Goal: Transaction & Acquisition: Book appointment/travel/reservation

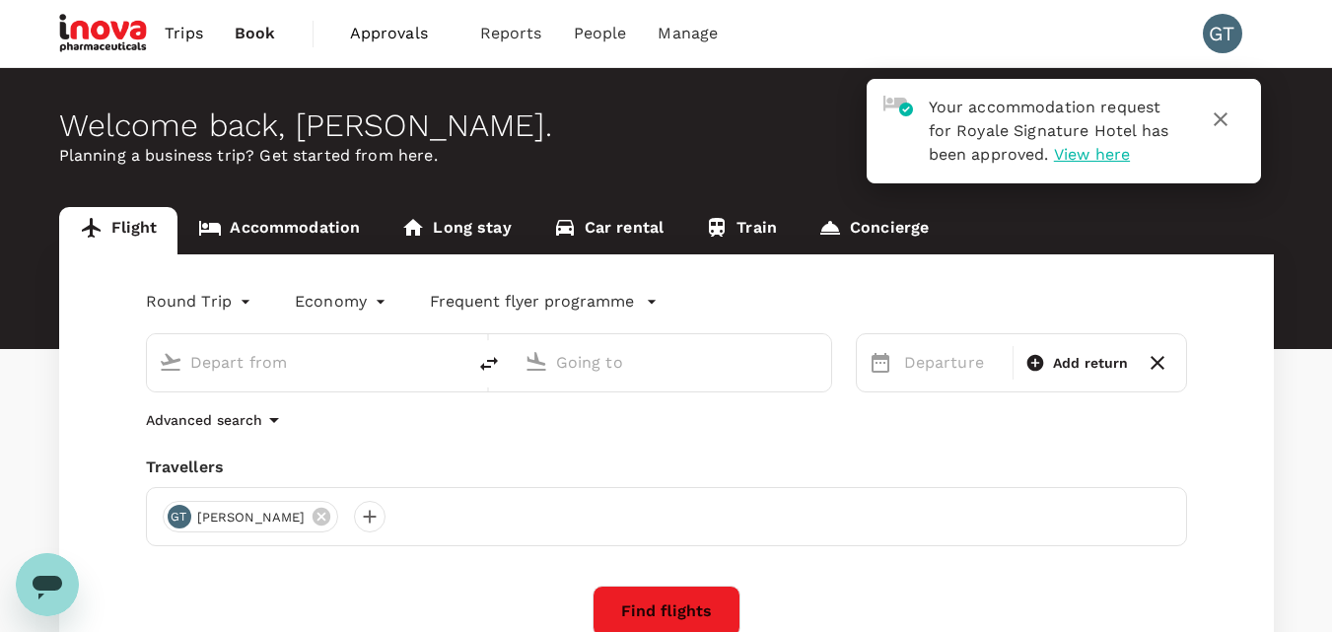
type input "roundtrip"
type input "Penang, [GEOGRAPHIC_DATA] (any)"
type input "Sultan [PERSON_NAME] [PERSON_NAME] (SZB)"
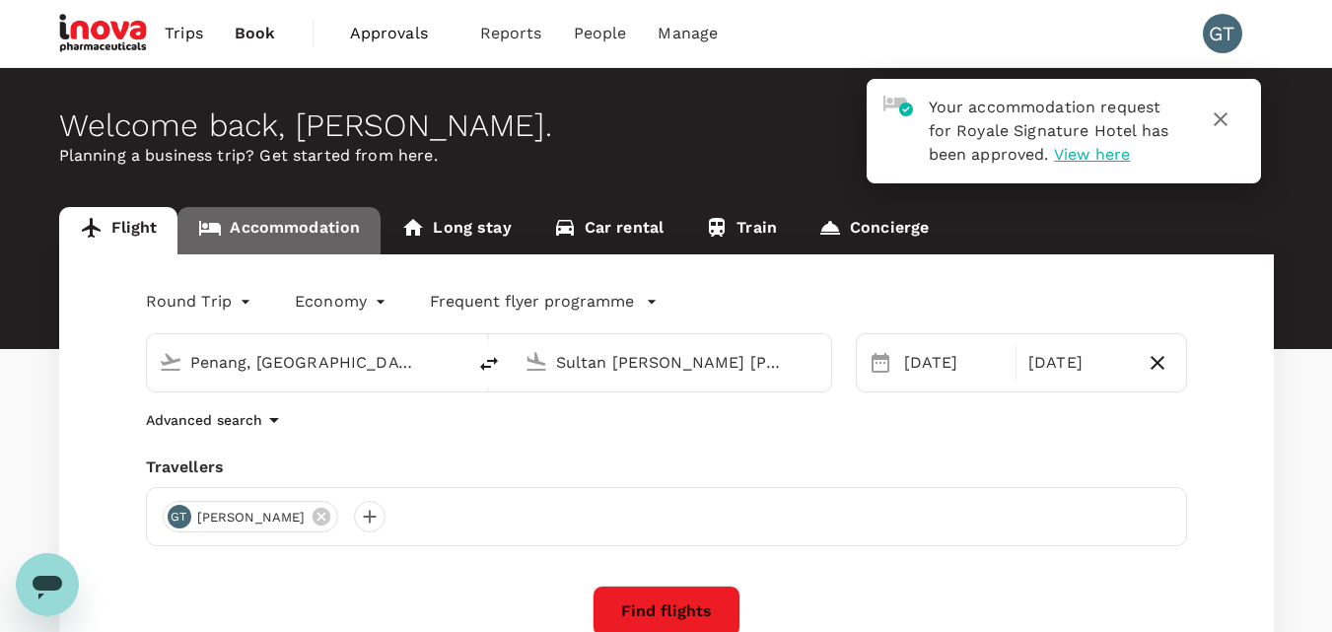
click at [275, 237] on link "Accommodation" at bounding box center [278, 230] width 203 height 47
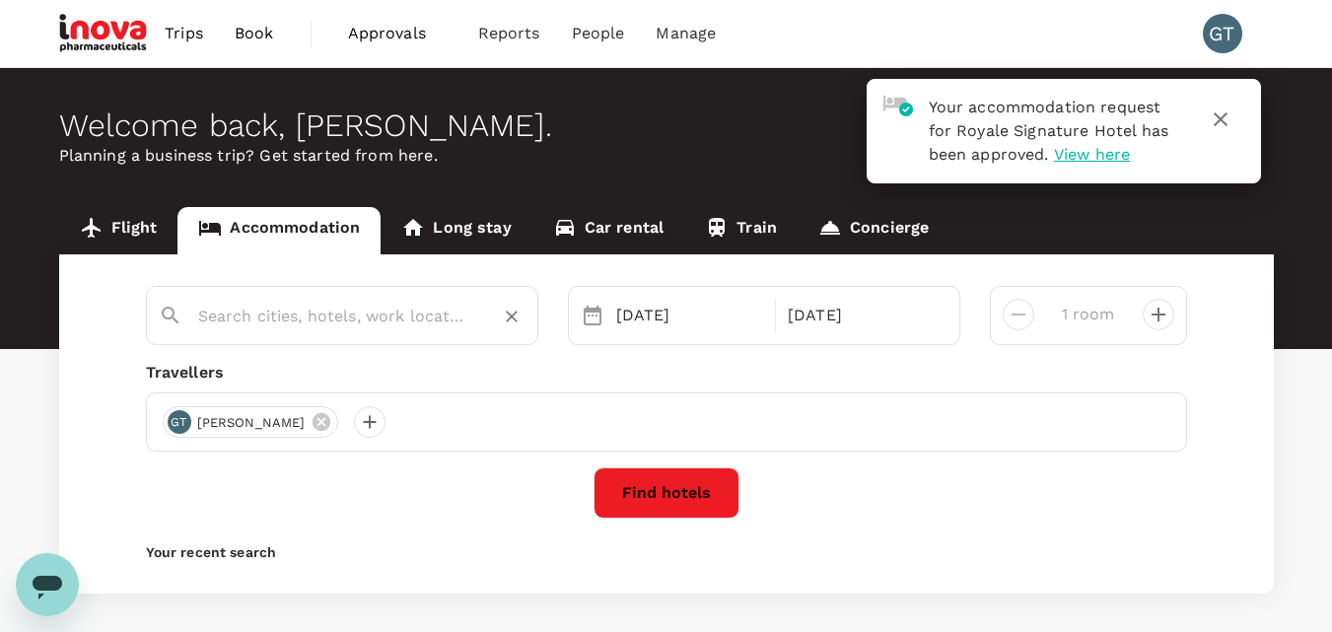
type input "Alor Setar"
click at [284, 326] on input "Alor Setar" at bounding box center [334, 316] width 272 height 31
click at [672, 496] on button "Find hotels" at bounding box center [666, 492] width 146 height 51
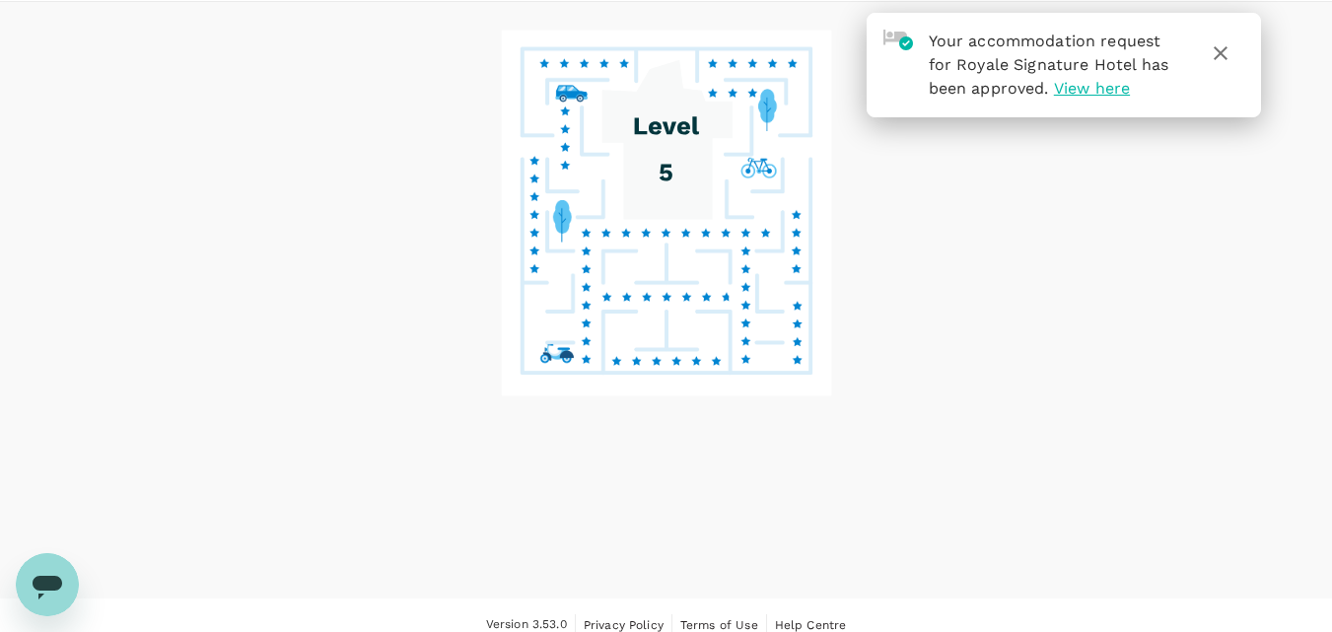
scroll to position [86, 0]
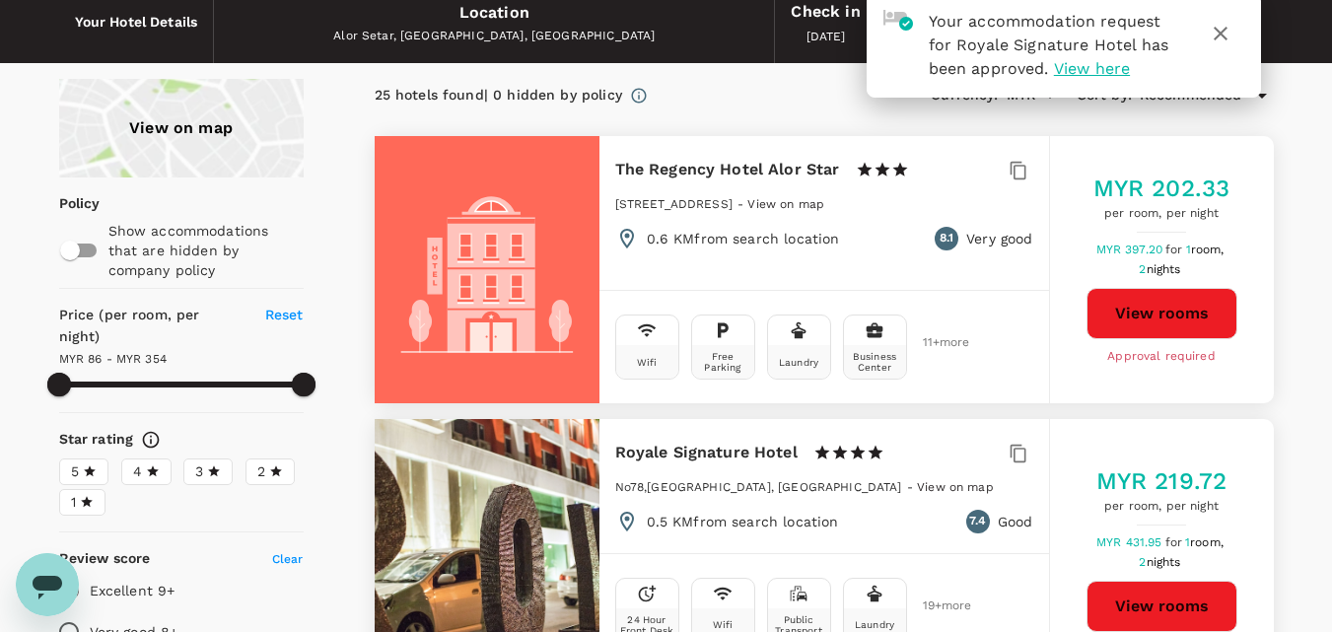
type input "352.9"
type input "MYR"
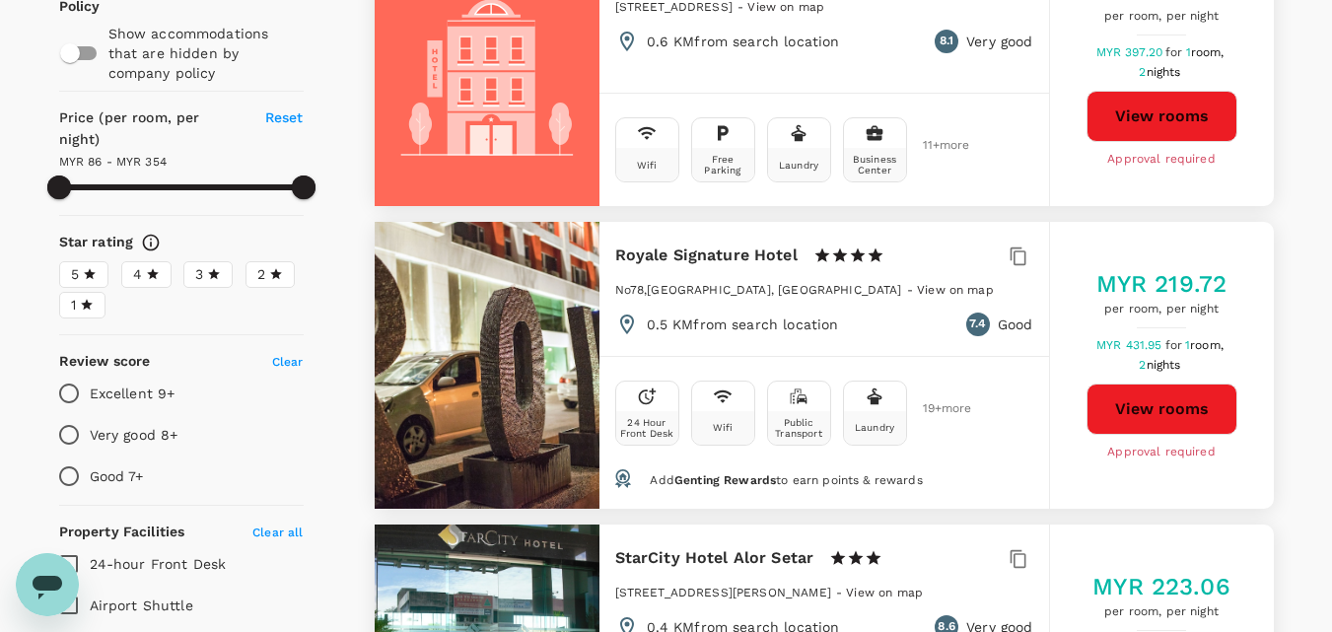
scroll to position [184, 0]
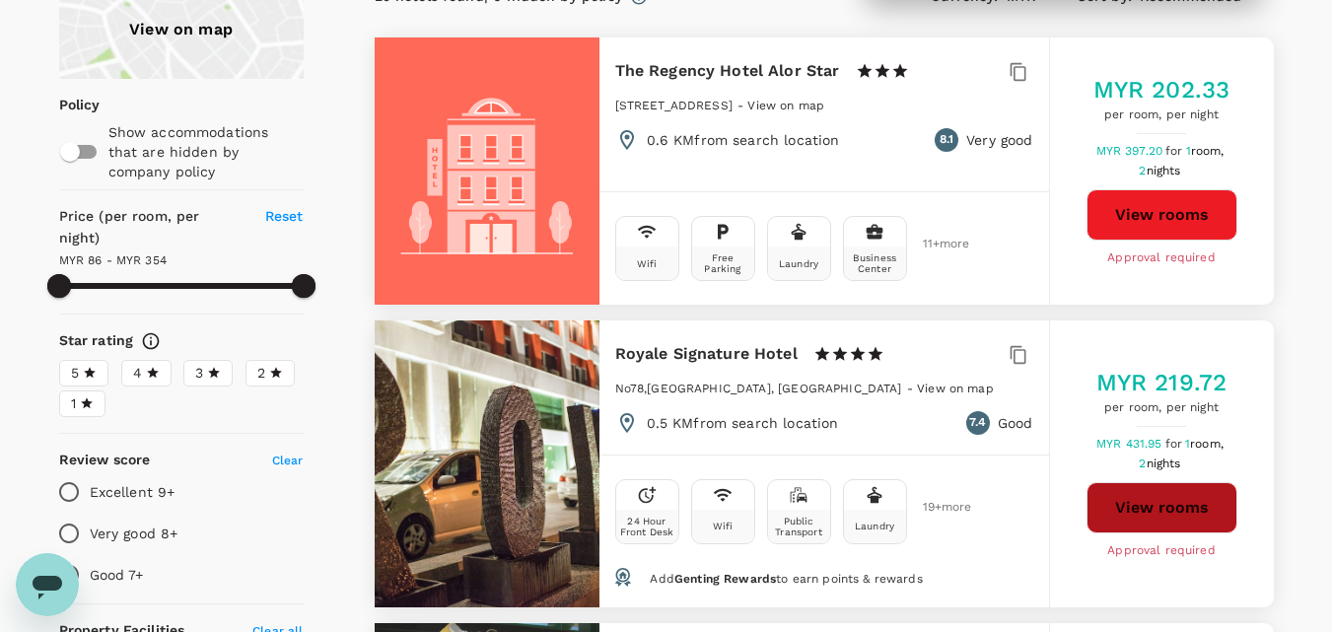
click at [1185, 511] on button "View rooms" at bounding box center [1161, 507] width 151 height 51
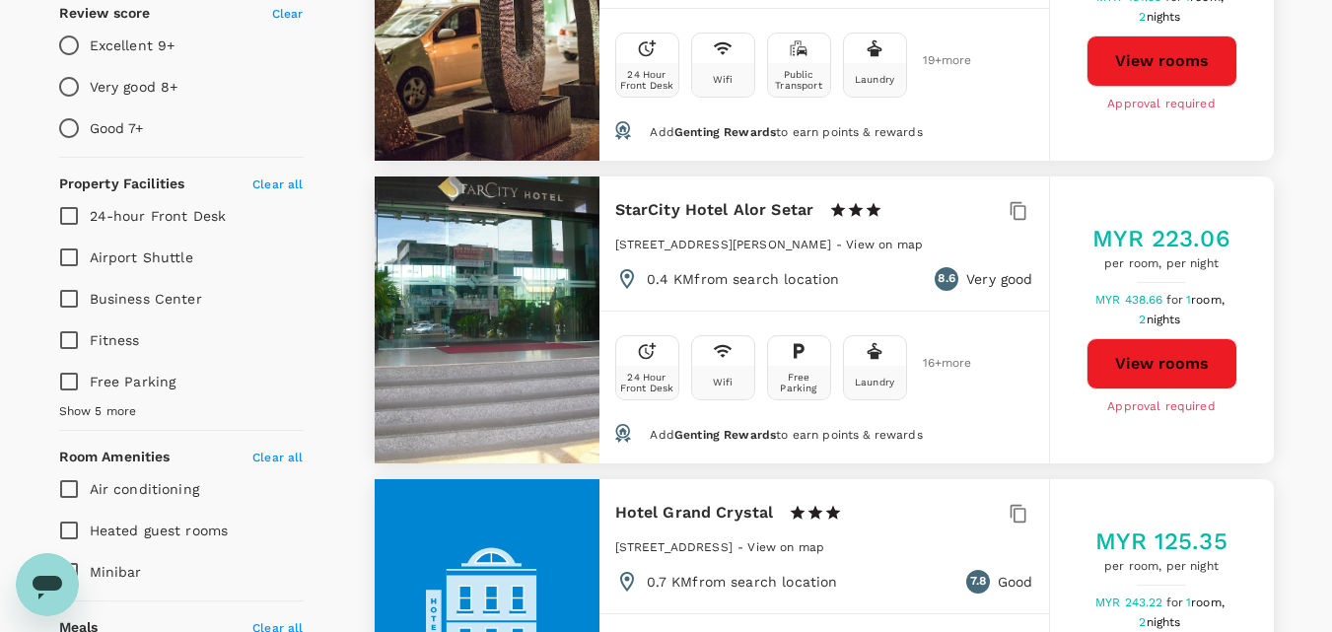
scroll to position [677, 0]
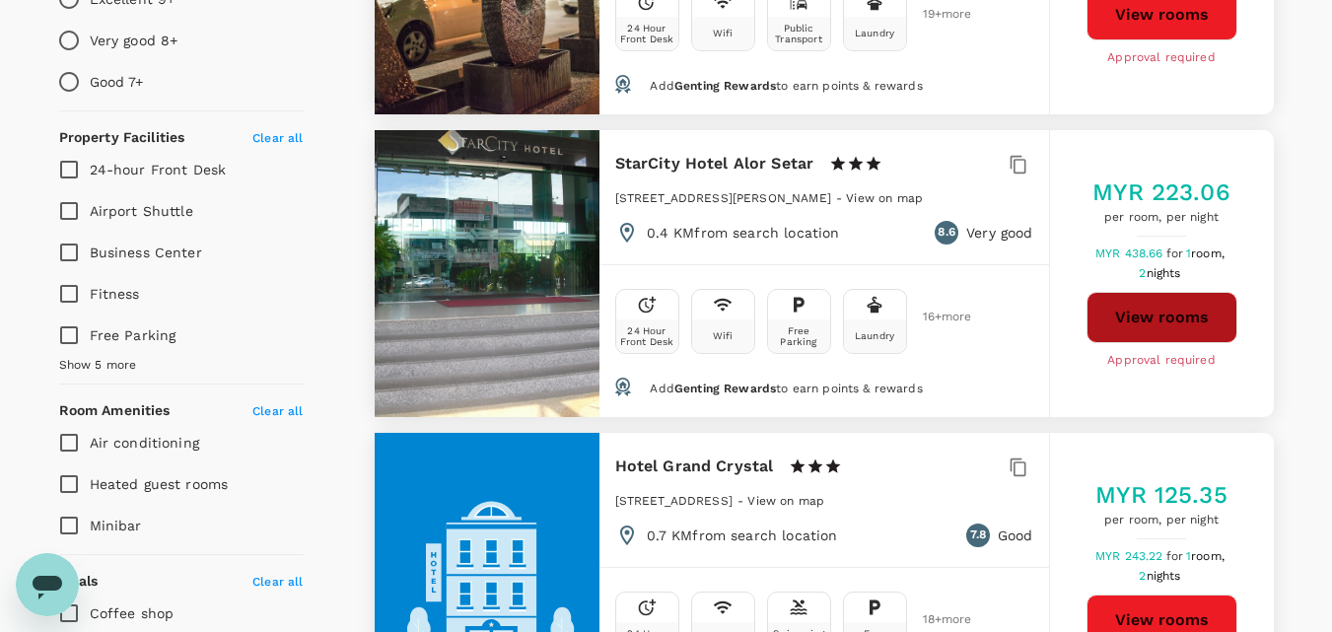
click at [1163, 320] on button "View rooms" at bounding box center [1161, 317] width 151 height 51
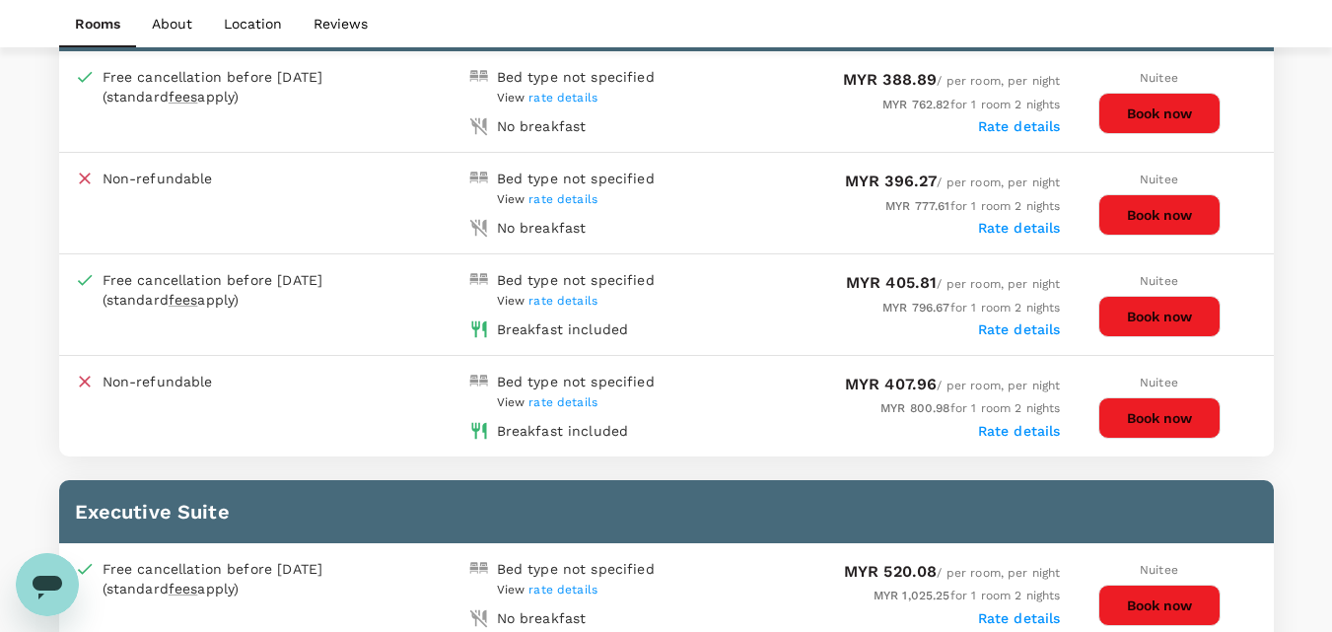
scroll to position [2070, 0]
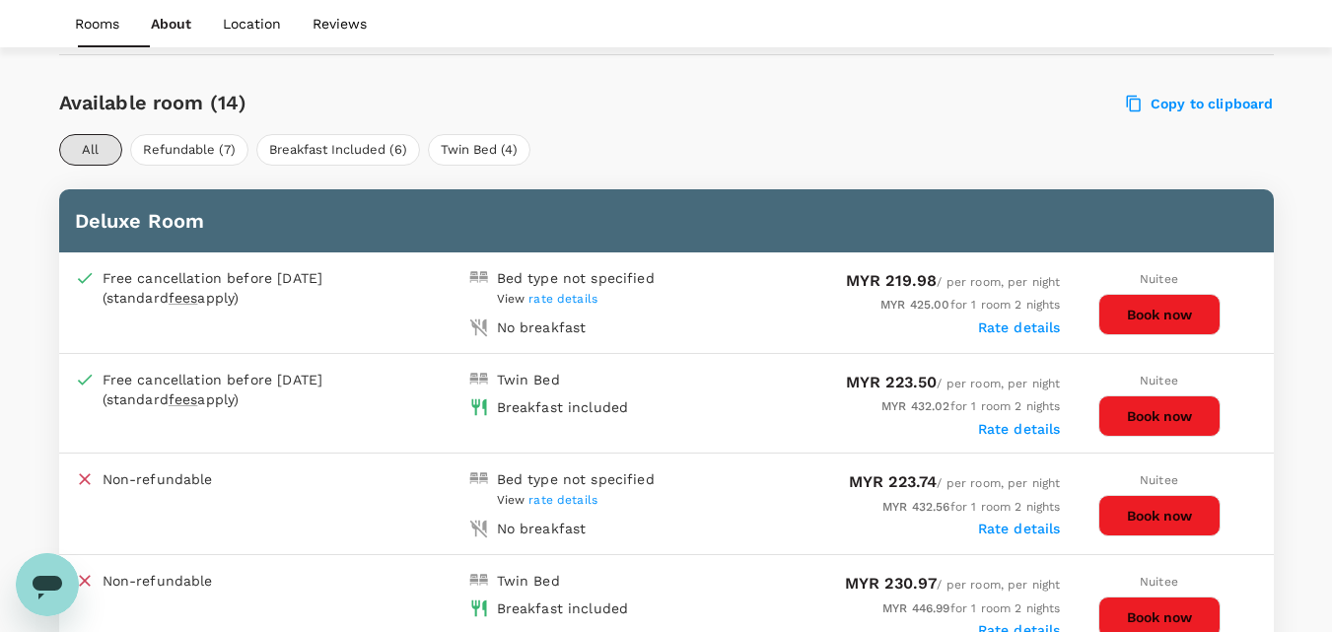
scroll to position [1019, 0]
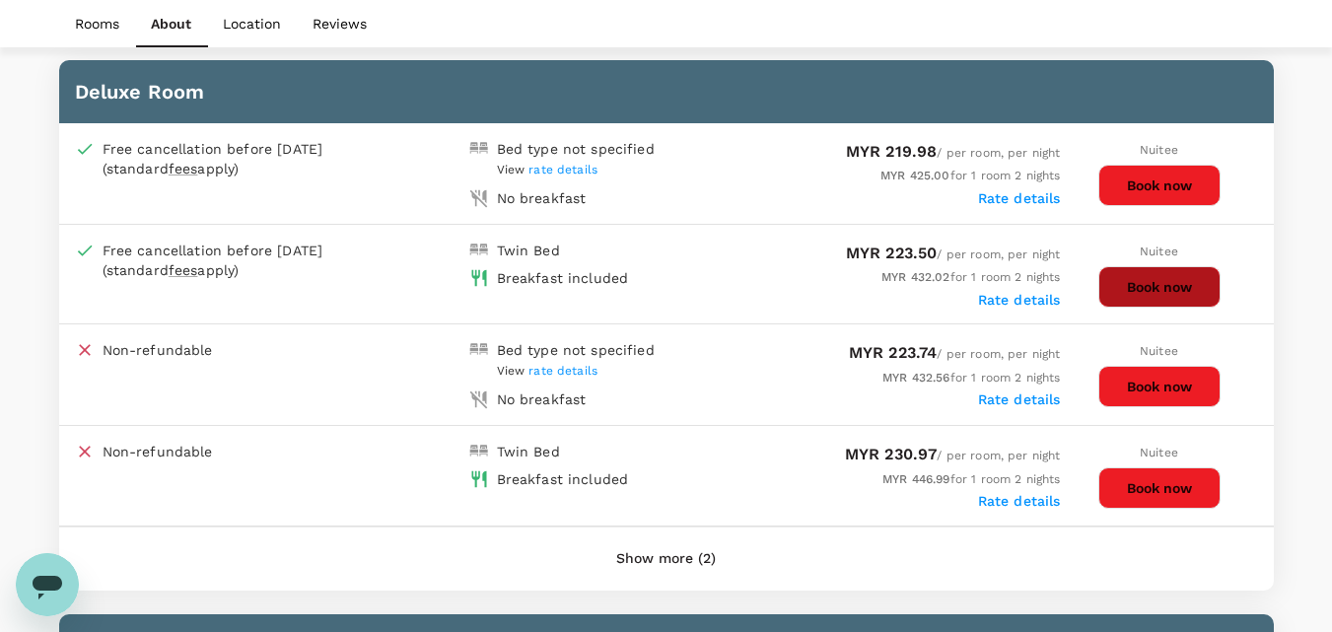
click at [1154, 287] on button "Book now" at bounding box center [1159, 286] width 122 height 41
